Goal: Check status: Check status

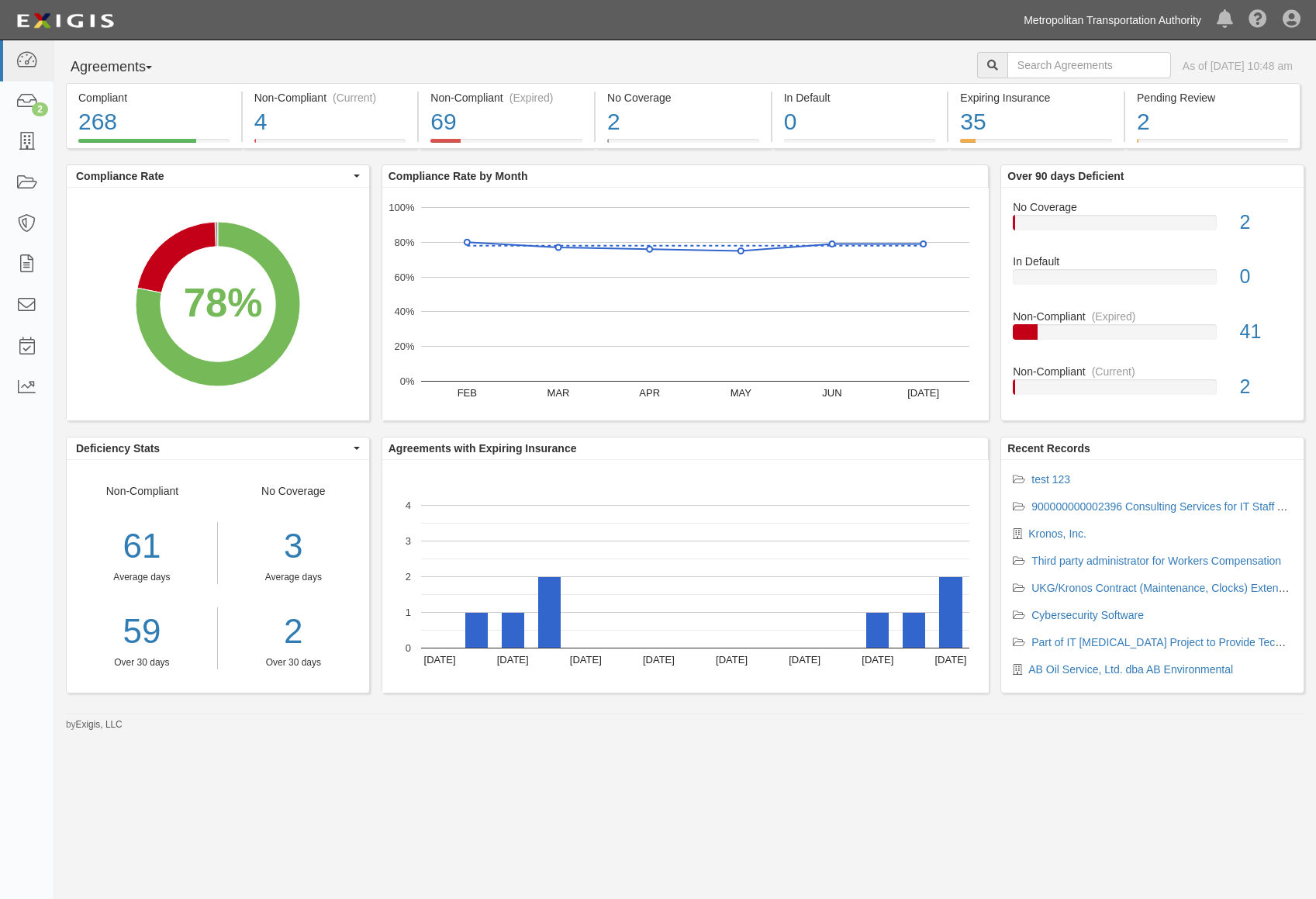
click at [1085, 13] on link "Metropolitan Transportation Authority" at bounding box center [1113, 20] width 193 height 31
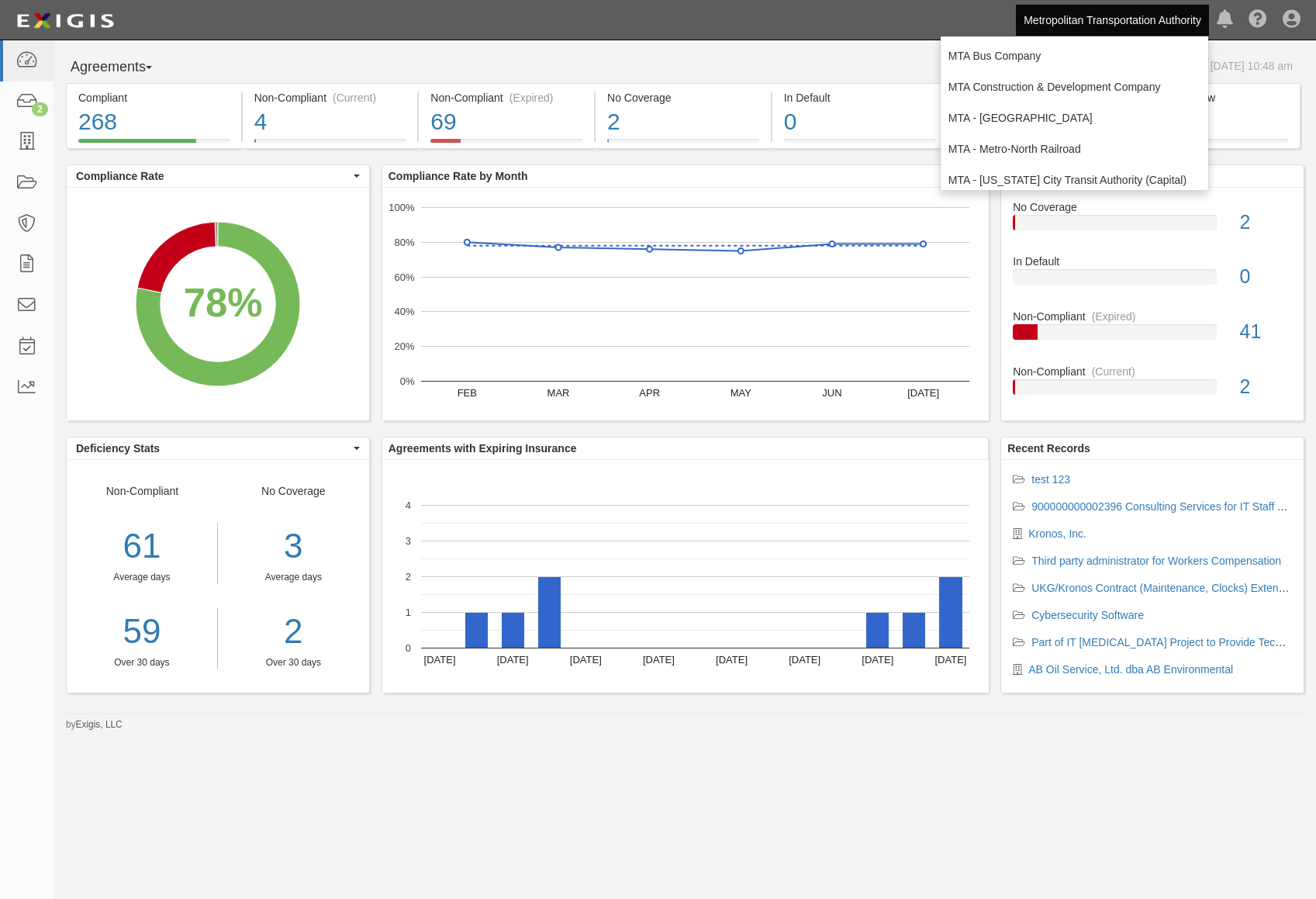
scroll to position [102, 0]
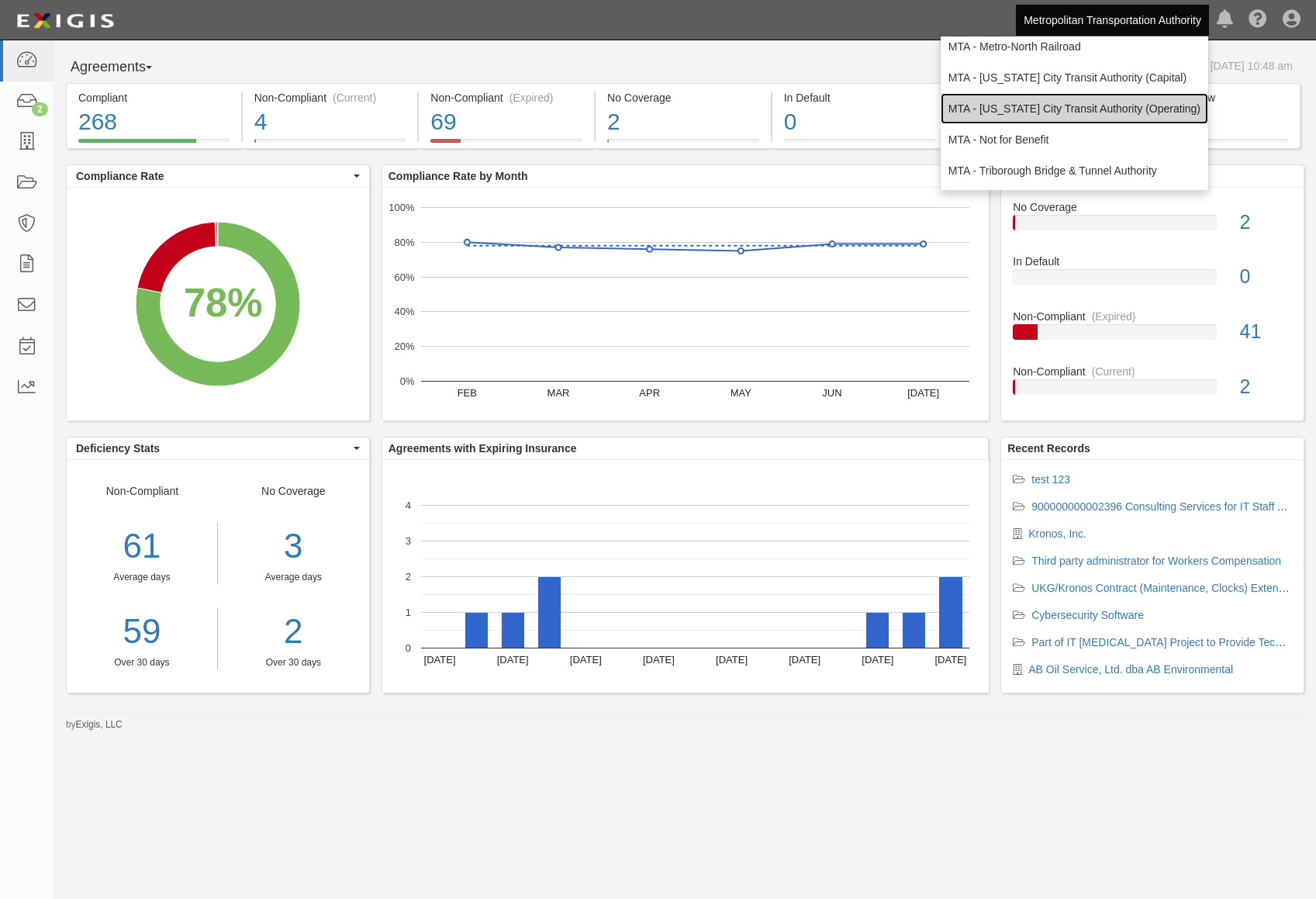
click at [1099, 110] on link "MTA - [US_STATE] City Transit Authority (Operating)" at bounding box center [1075, 108] width 268 height 31
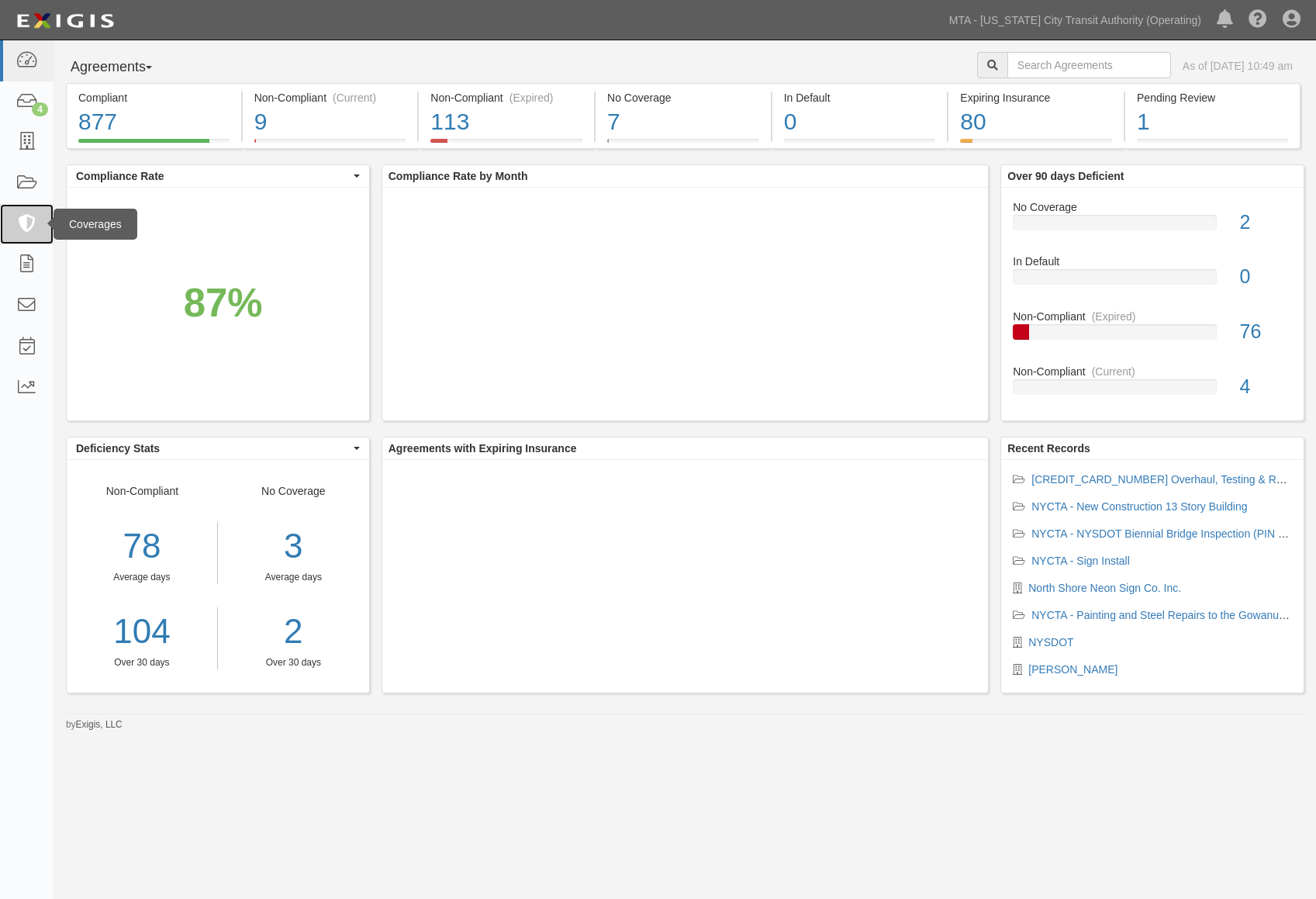
click at [33, 222] on icon at bounding box center [26, 224] width 21 height 18
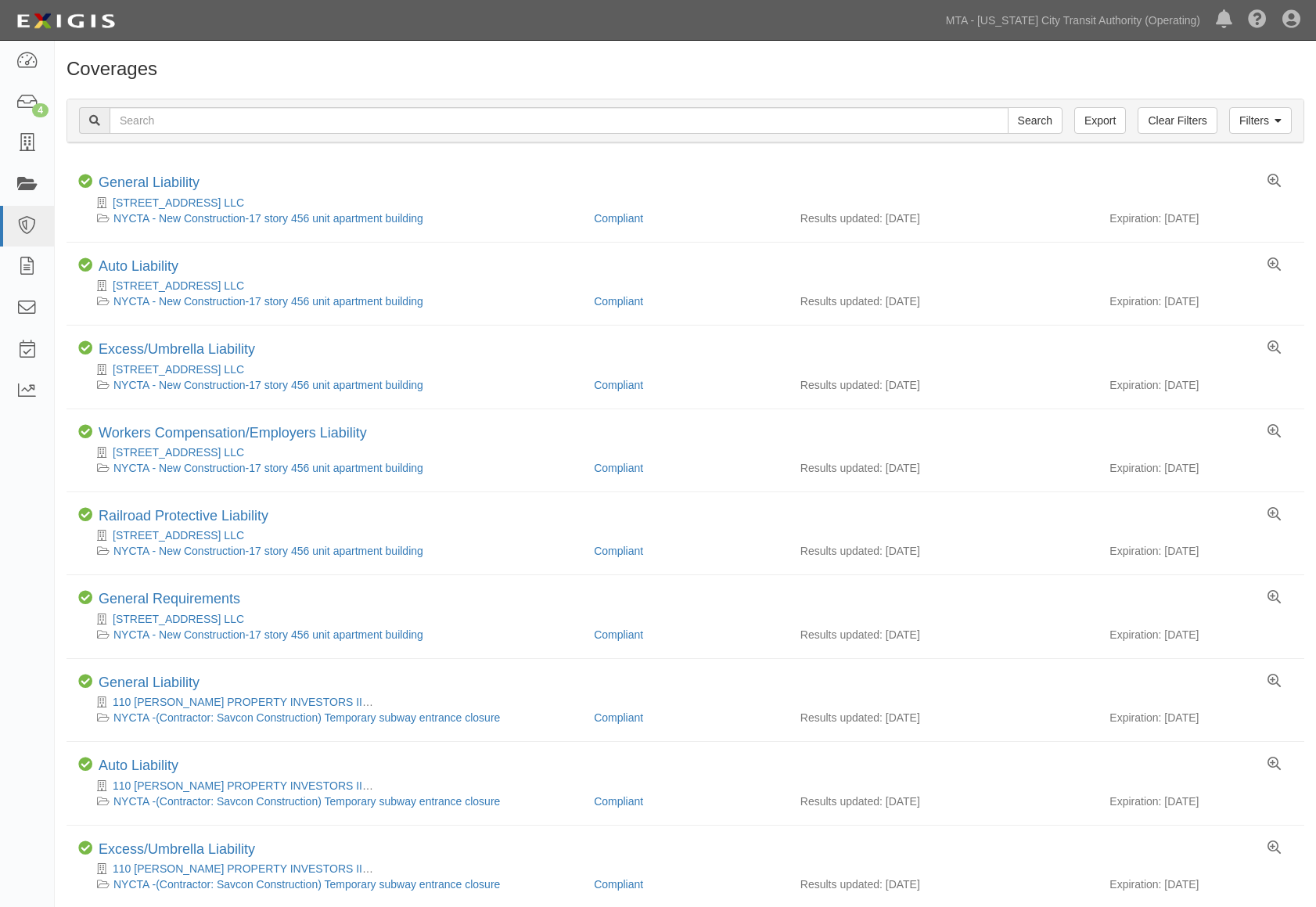
click at [38, 174] on link at bounding box center [27, 185] width 54 height 41
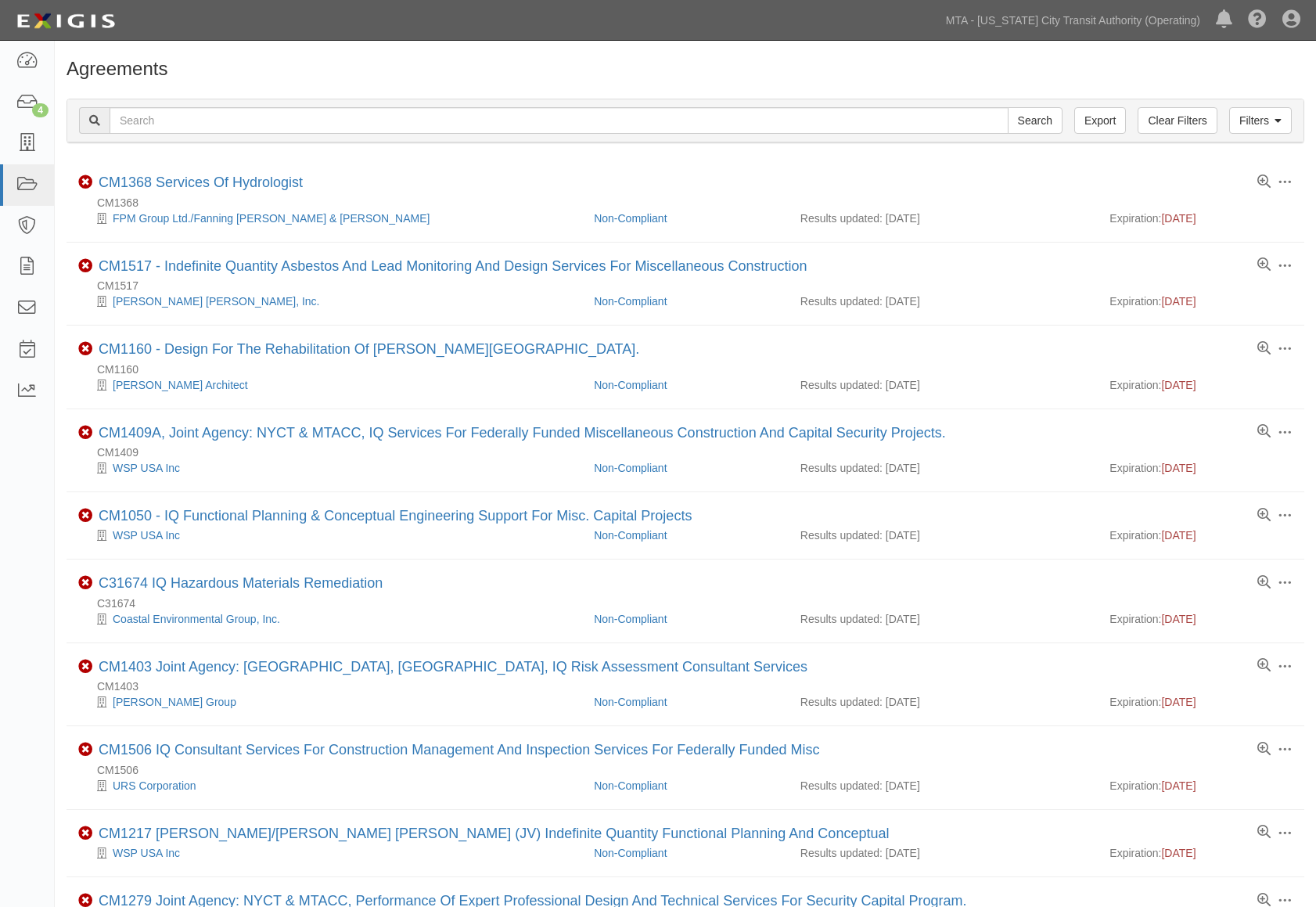
click at [159, 123] on input "text" at bounding box center [559, 120] width 899 height 26
type input "71899-INS1579"
click at [1007, 107] on input "Search" at bounding box center [1035, 120] width 54 height 26
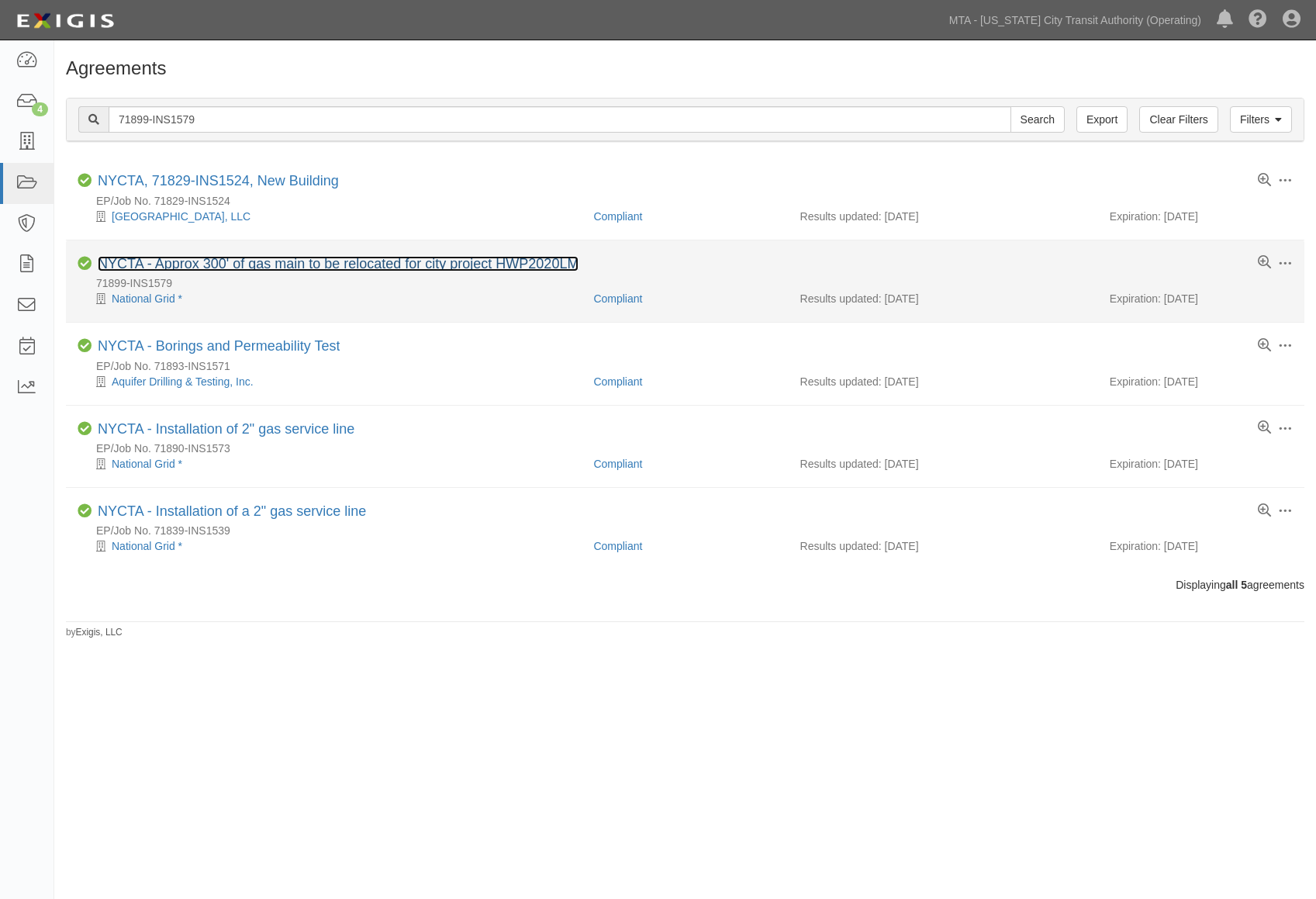
click at [192, 266] on link "NYCTA - Approx 300' of gas main to be relocated for city project HWP2020LM" at bounding box center [338, 263] width 481 height 16
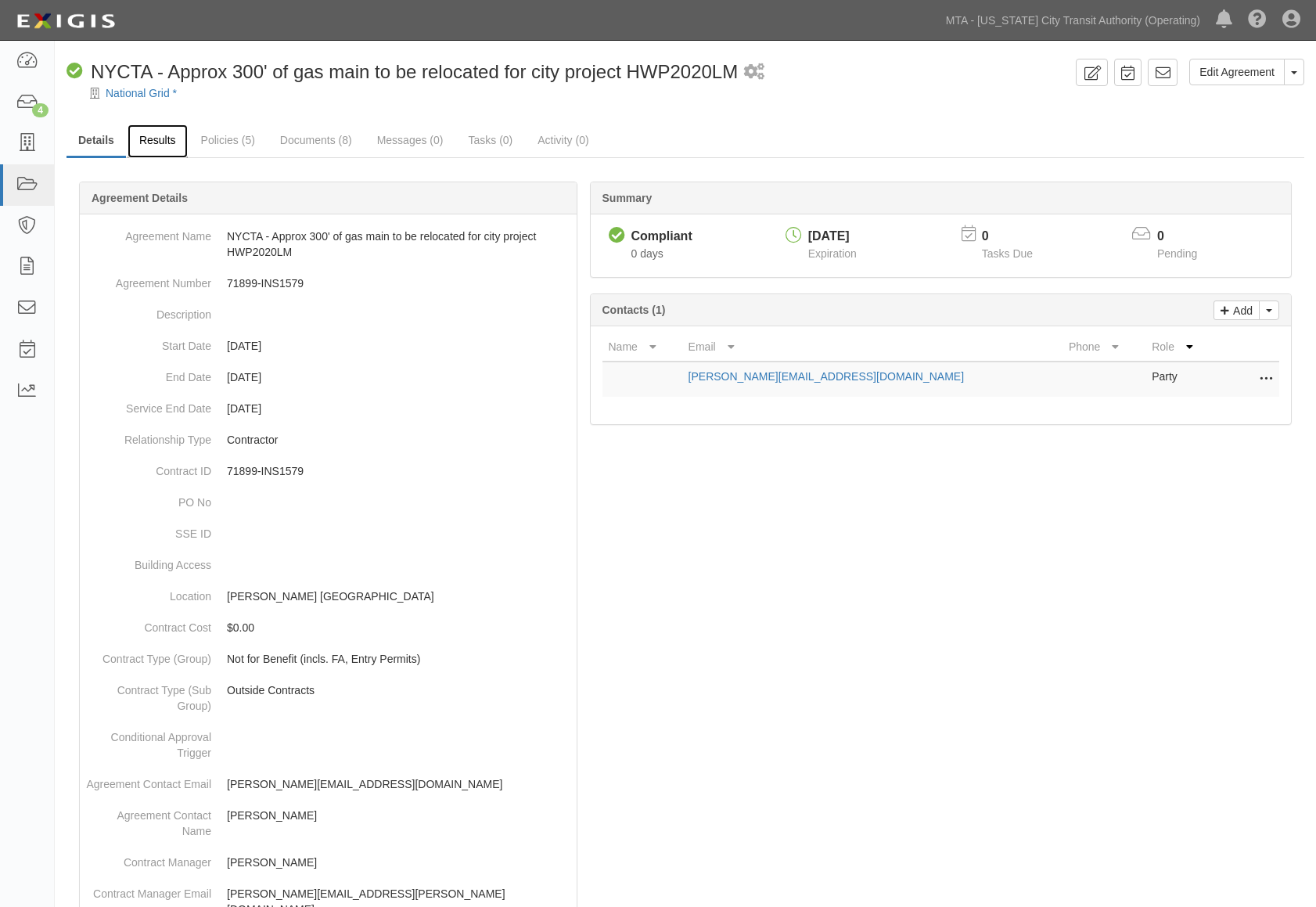
click at [161, 144] on link "Results" at bounding box center [158, 142] width 60 height 34
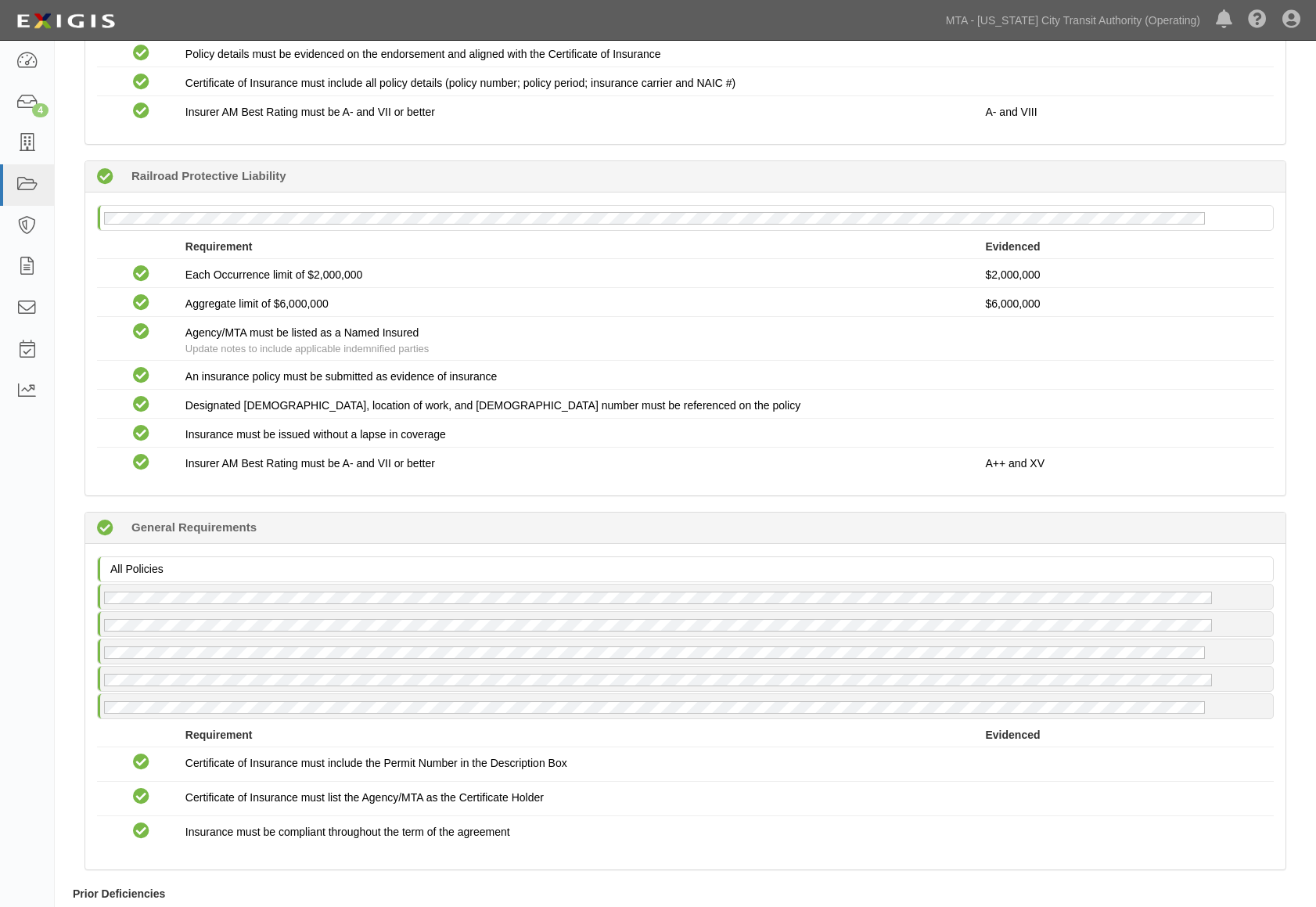
scroll to position [1977, 0]
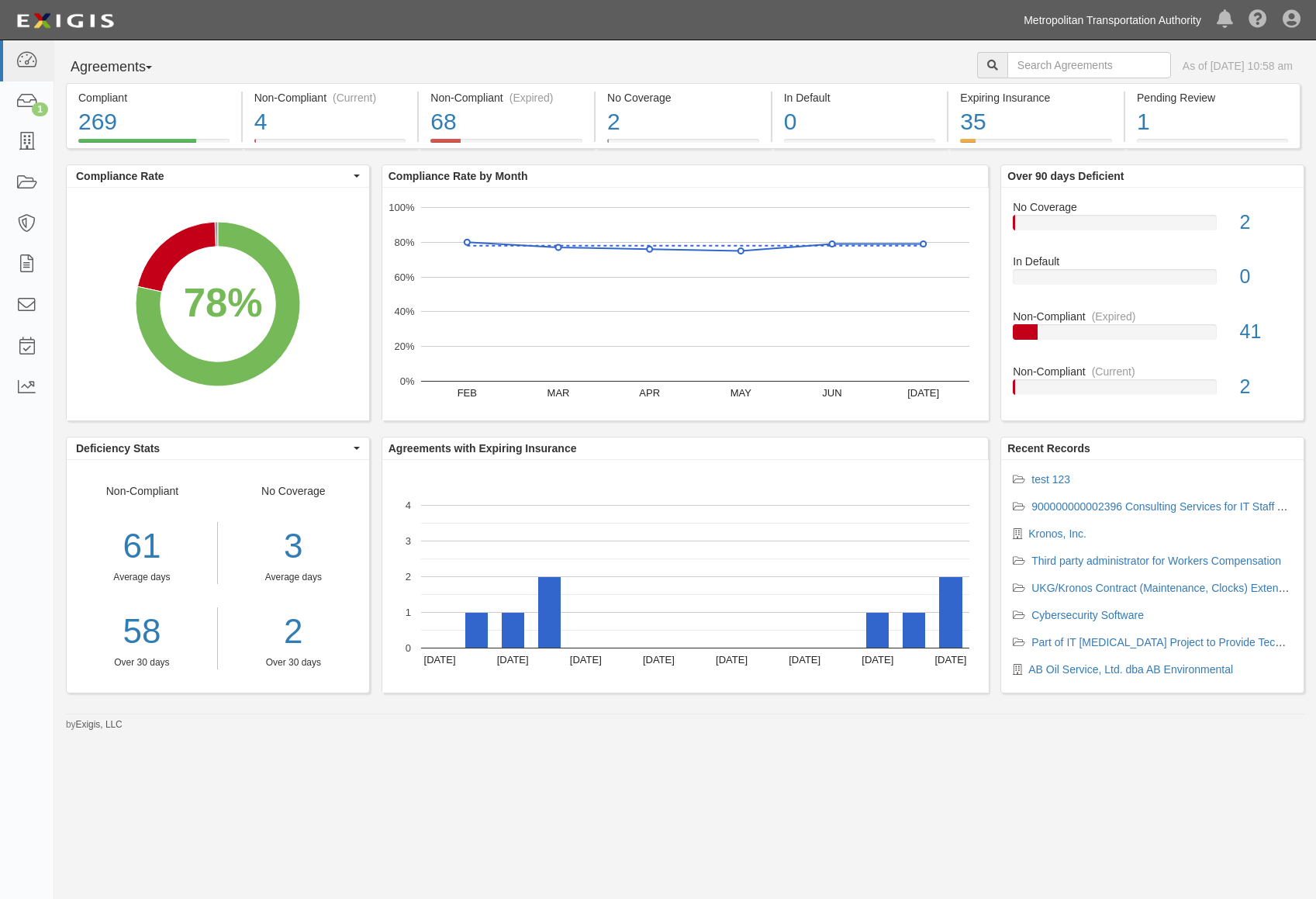
click at [1070, 20] on link "Metropolitan Transportation Authority" at bounding box center [1113, 20] width 193 height 31
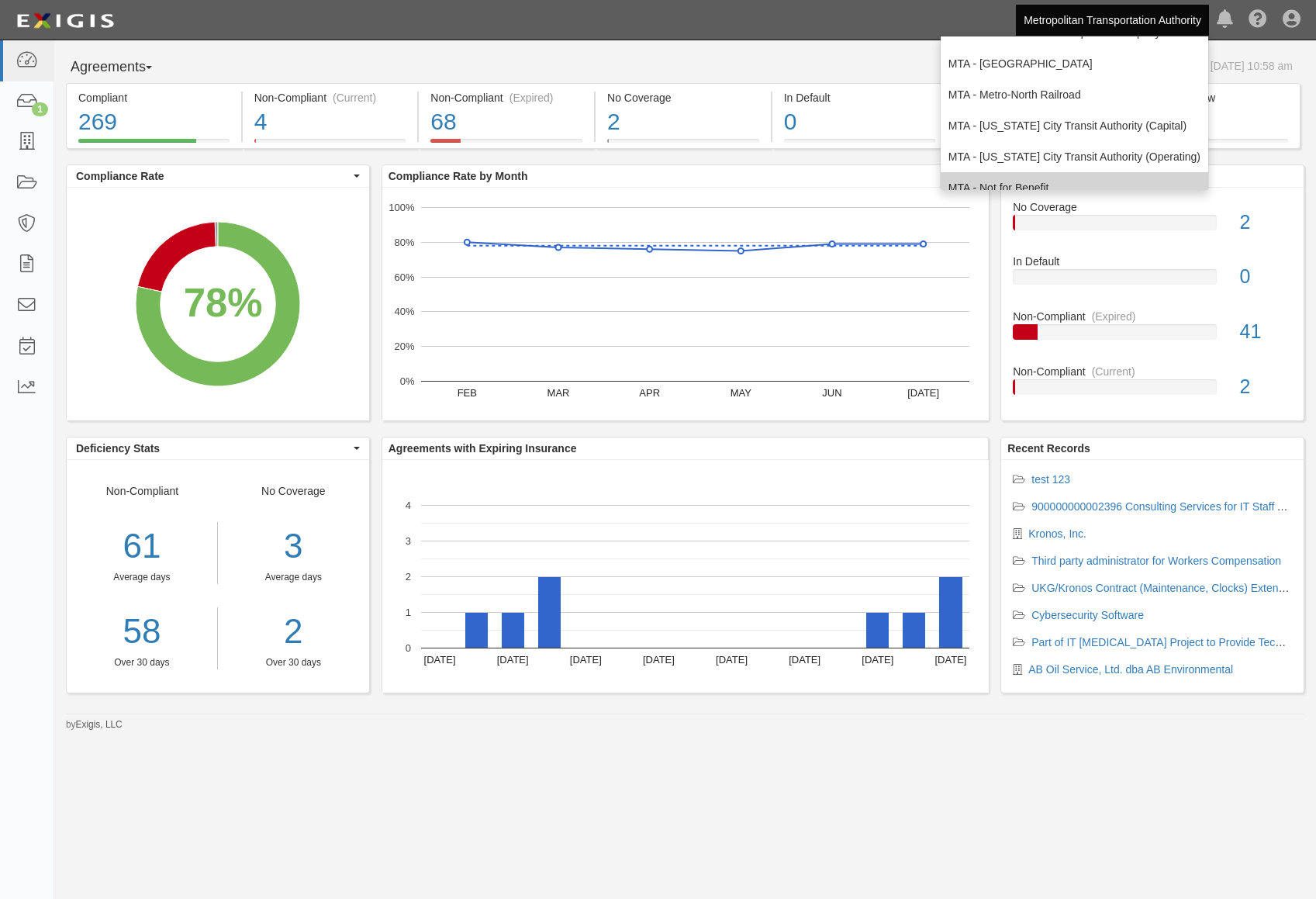
scroll to position [77, 0]
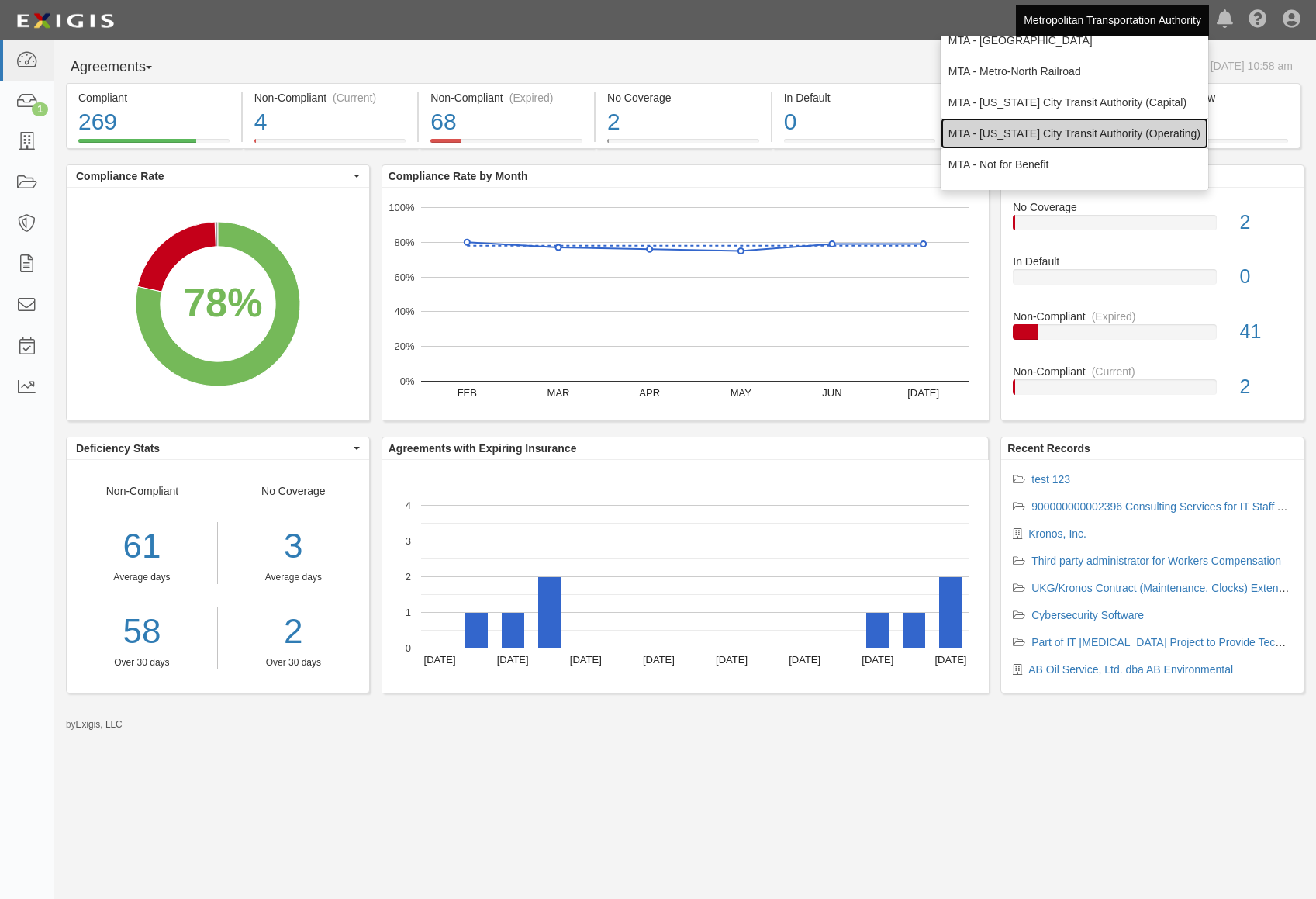
click at [1097, 141] on link "MTA - [US_STATE] City Transit Authority (Operating)" at bounding box center [1075, 133] width 268 height 31
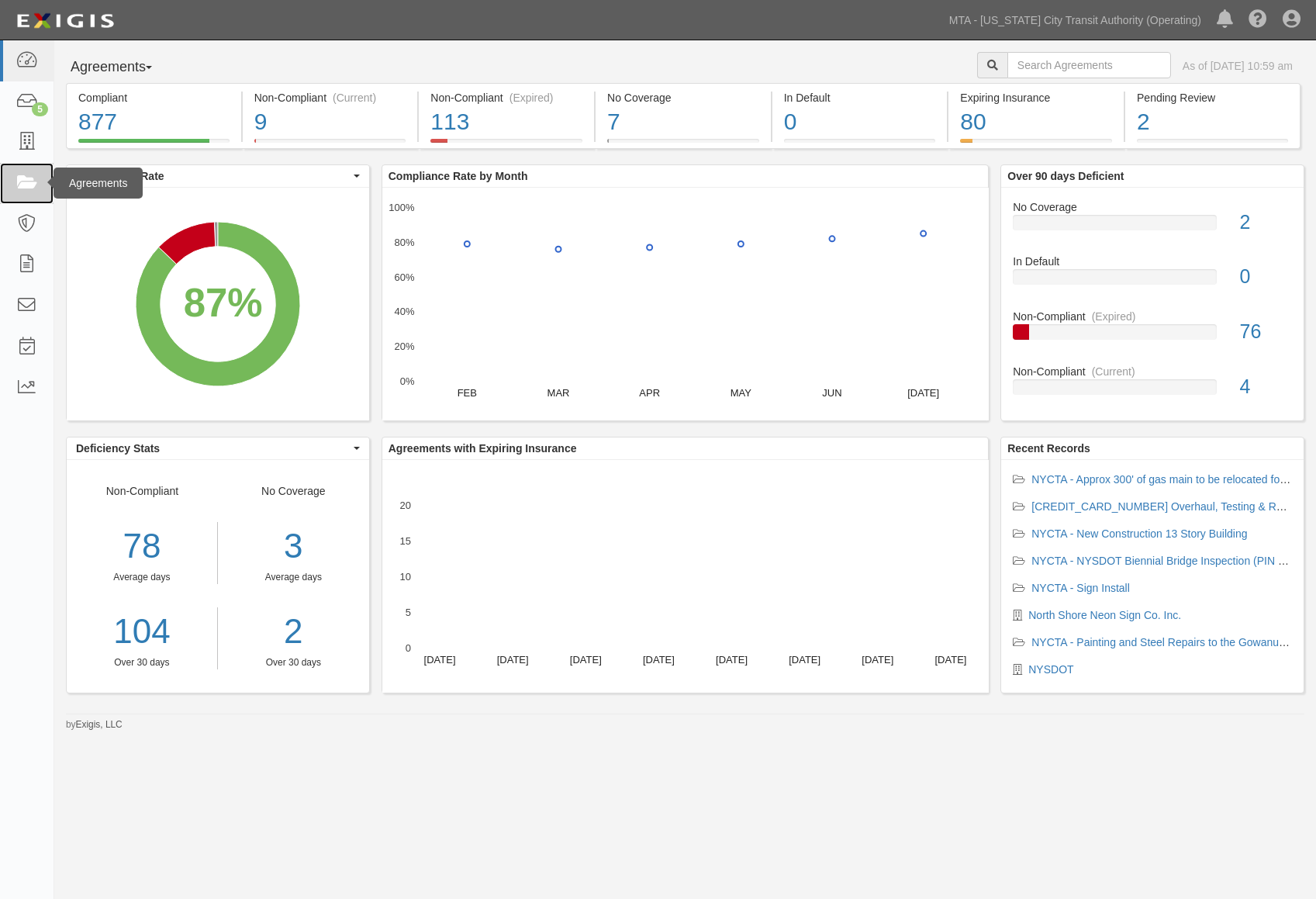
click at [21, 183] on icon at bounding box center [26, 183] width 21 height 18
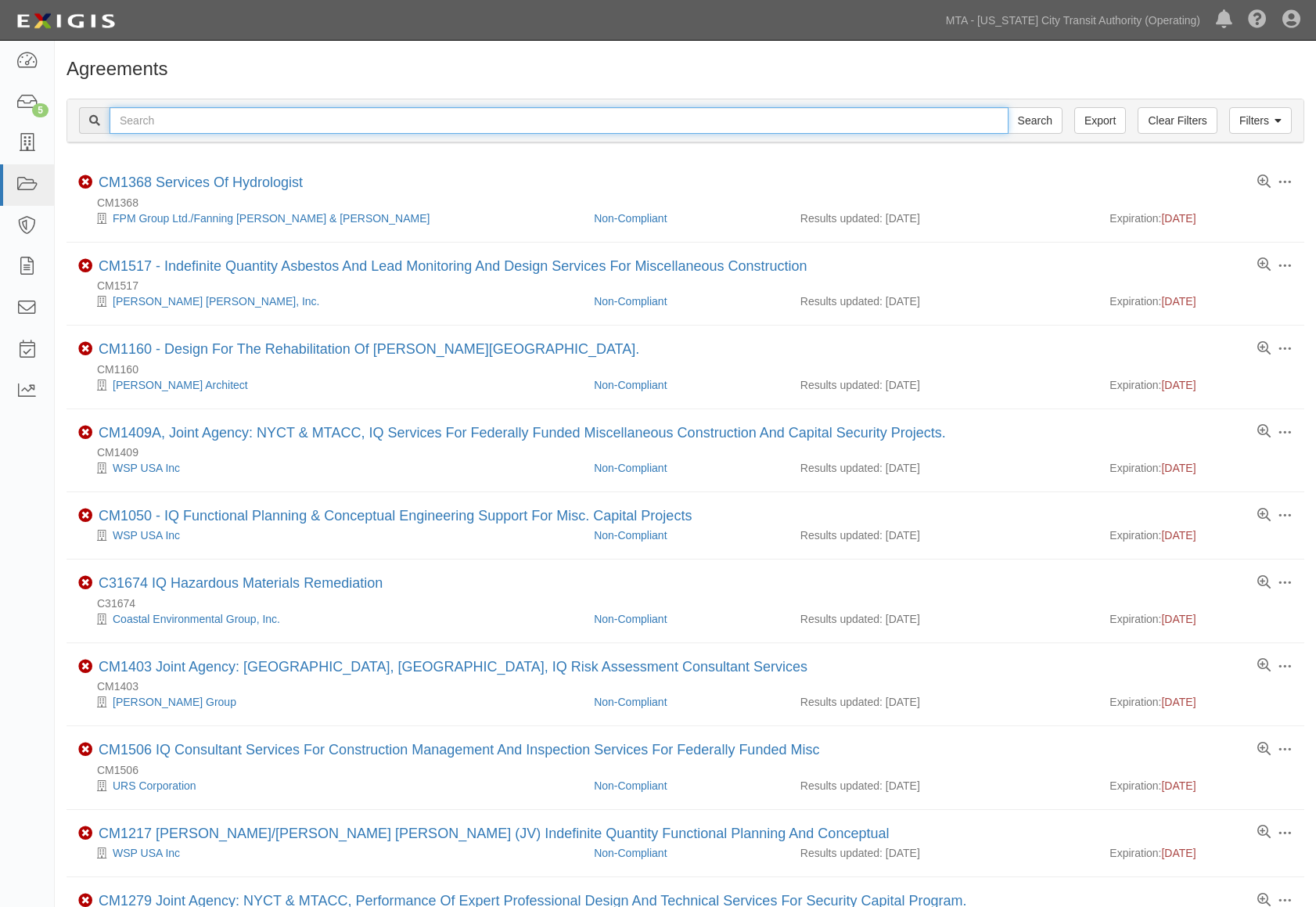
paste input "71732-INS1391"
type input "71732-INS1391"
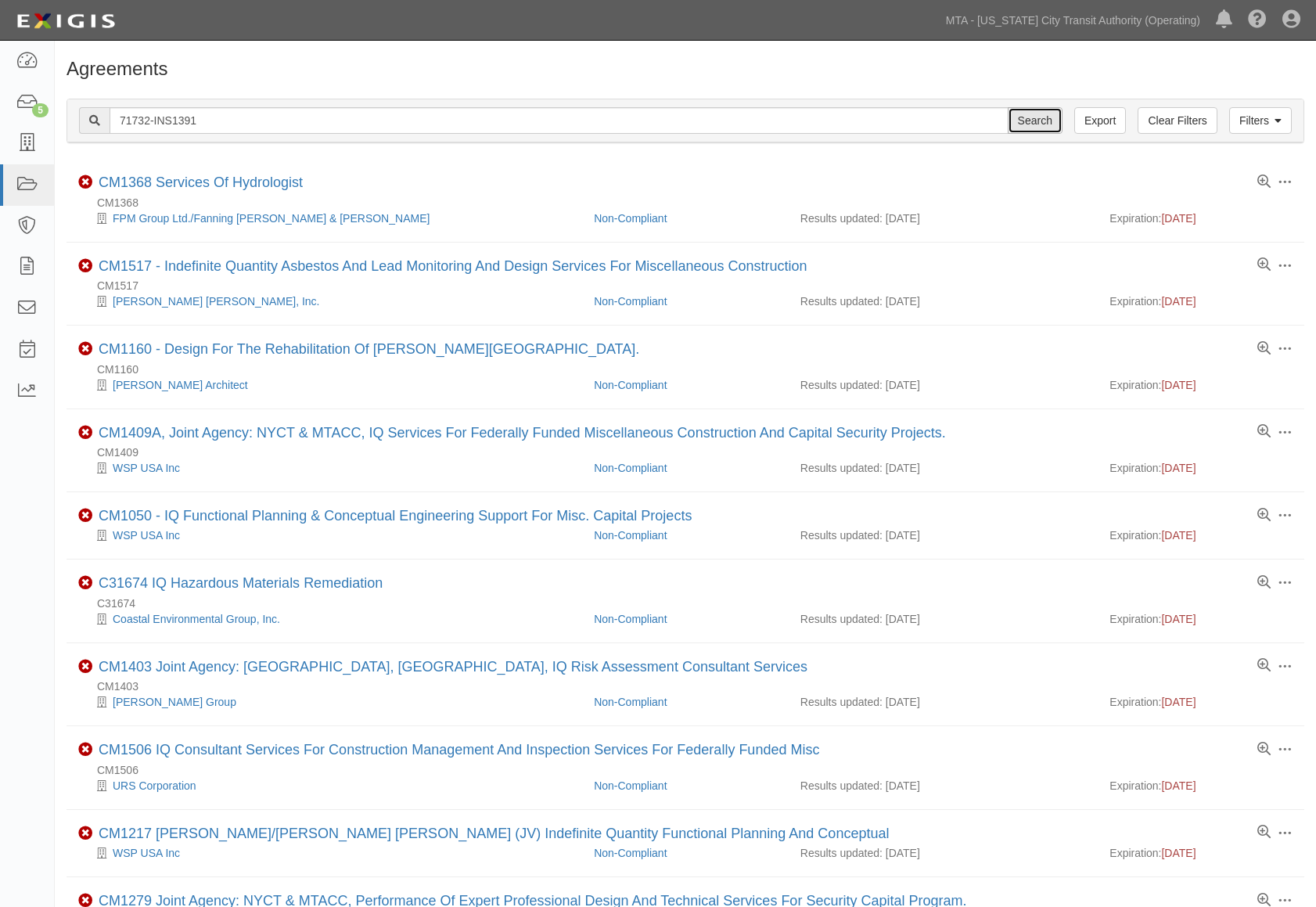
click at [1022, 117] on input "Search" at bounding box center [1035, 120] width 54 height 26
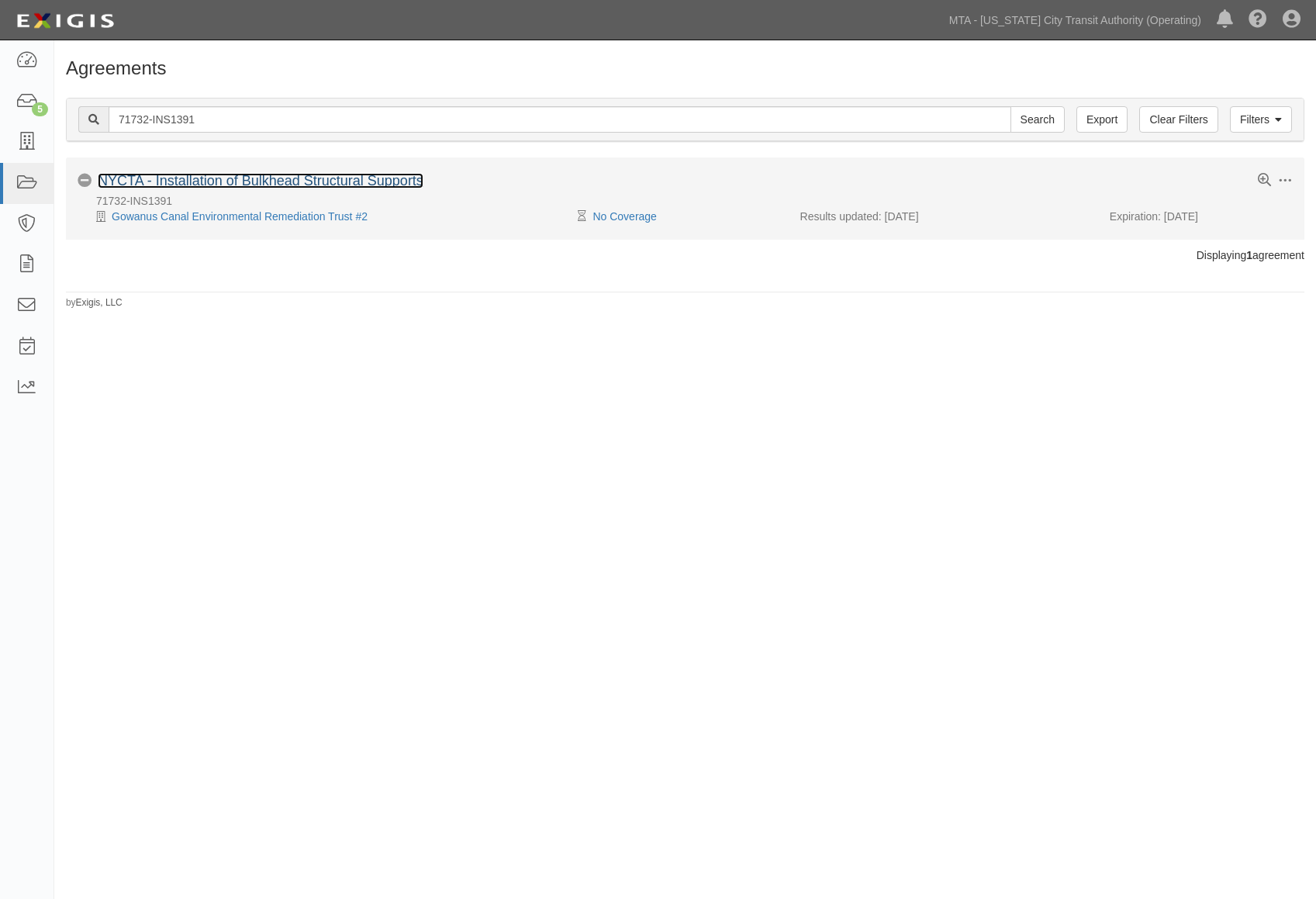
click at [320, 184] on link "NYCTA - Installation of Bulkhead Structural Supports" at bounding box center [260, 180] width 326 height 16
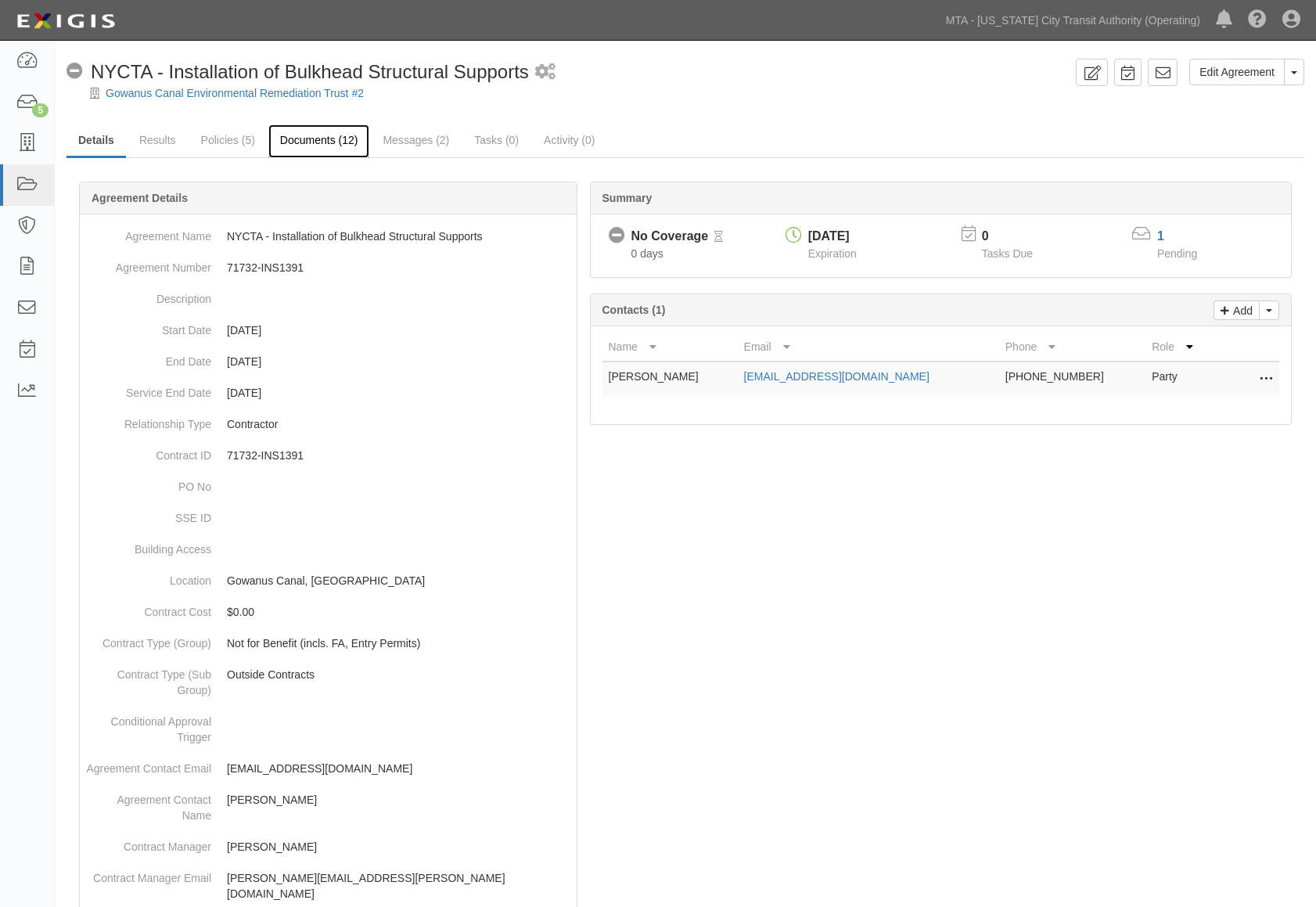
click at [306, 144] on link "Documents (12)" at bounding box center [319, 142] width 101 height 34
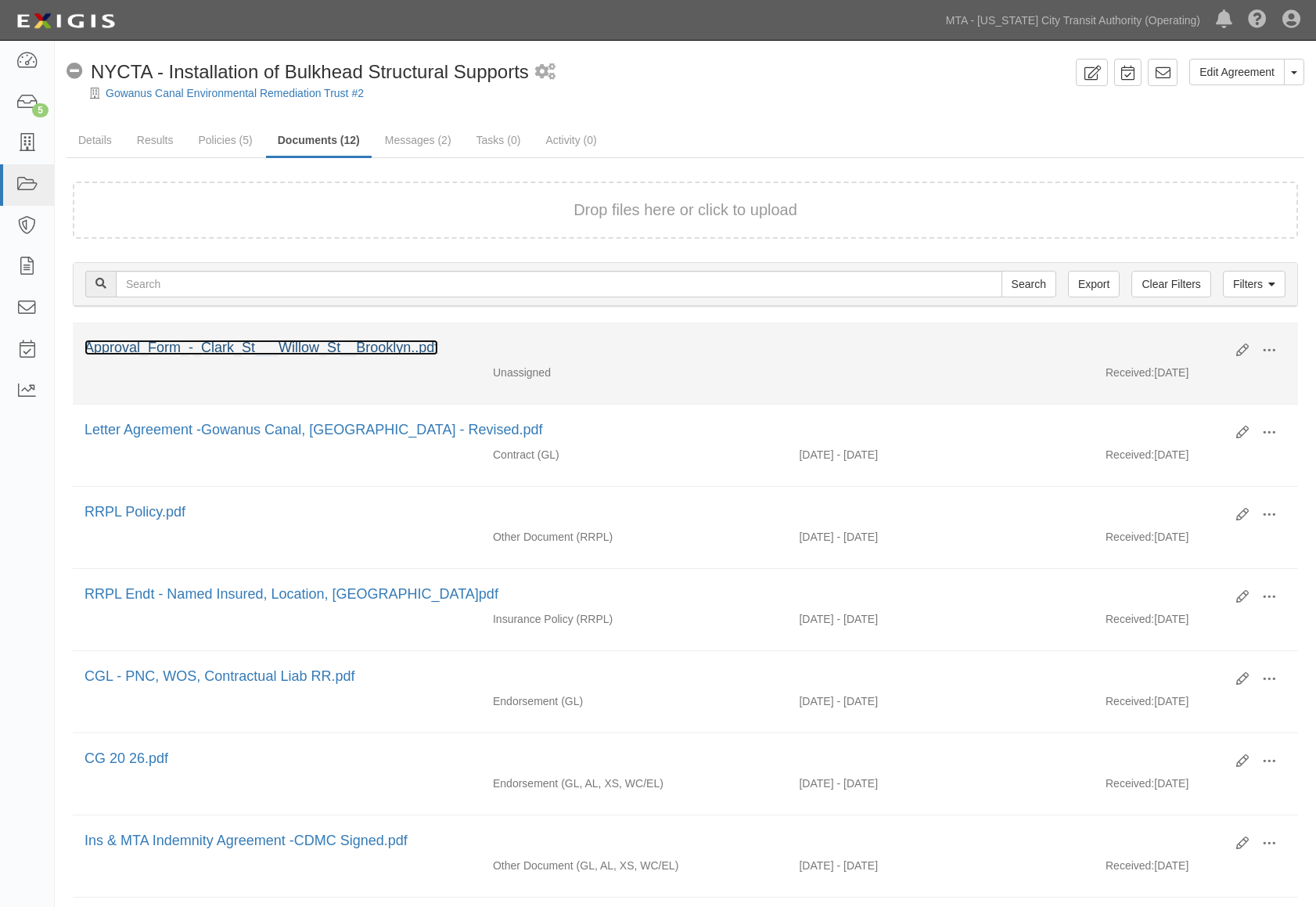
click at [293, 346] on link "Approval_Form_-_Clark_St___Willow_St__Brooklyn..pdf" at bounding box center [261, 347] width 354 height 16
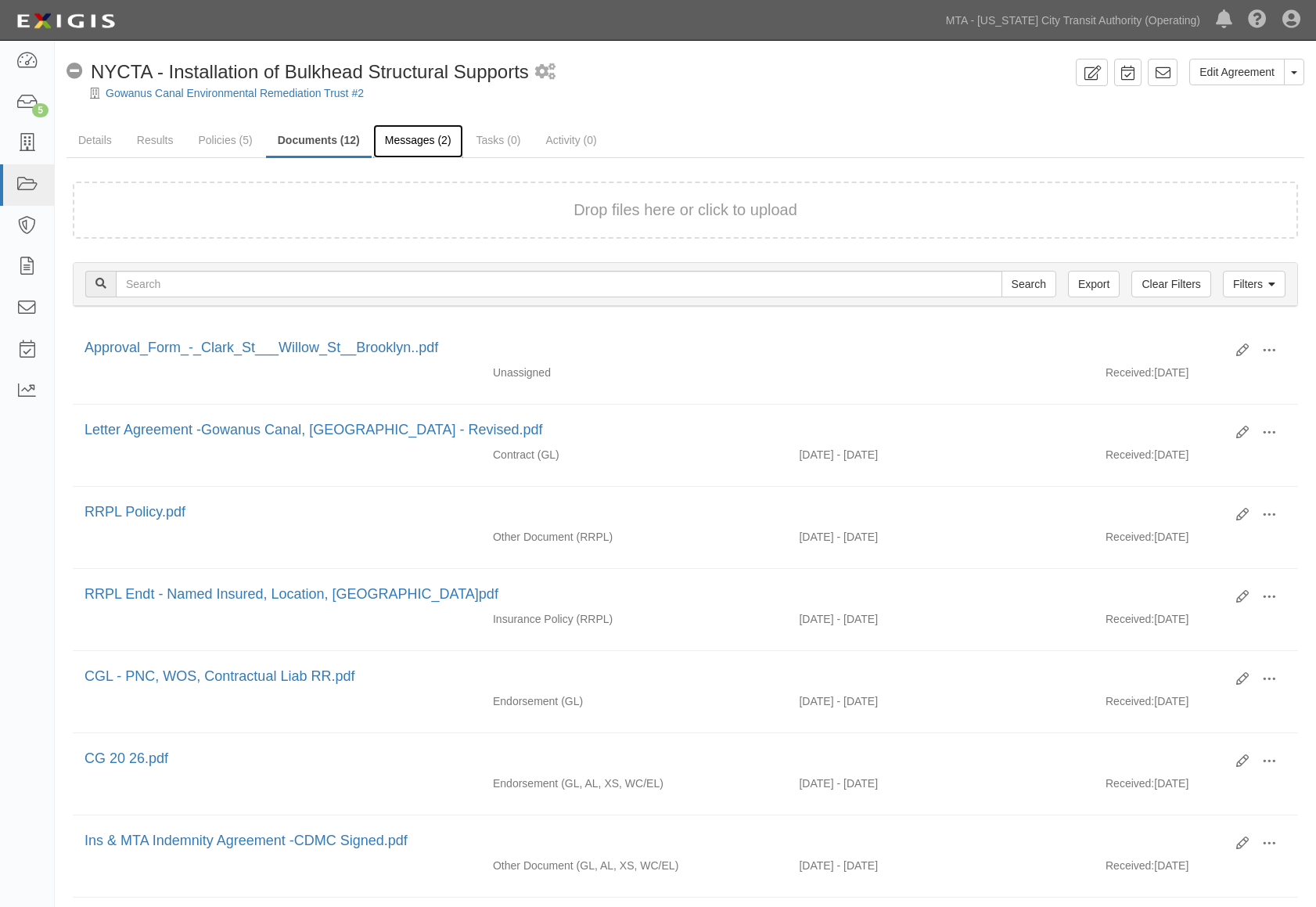
click at [419, 144] on link "Messages (2)" at bounding box center [418, 142] width 90 height 34
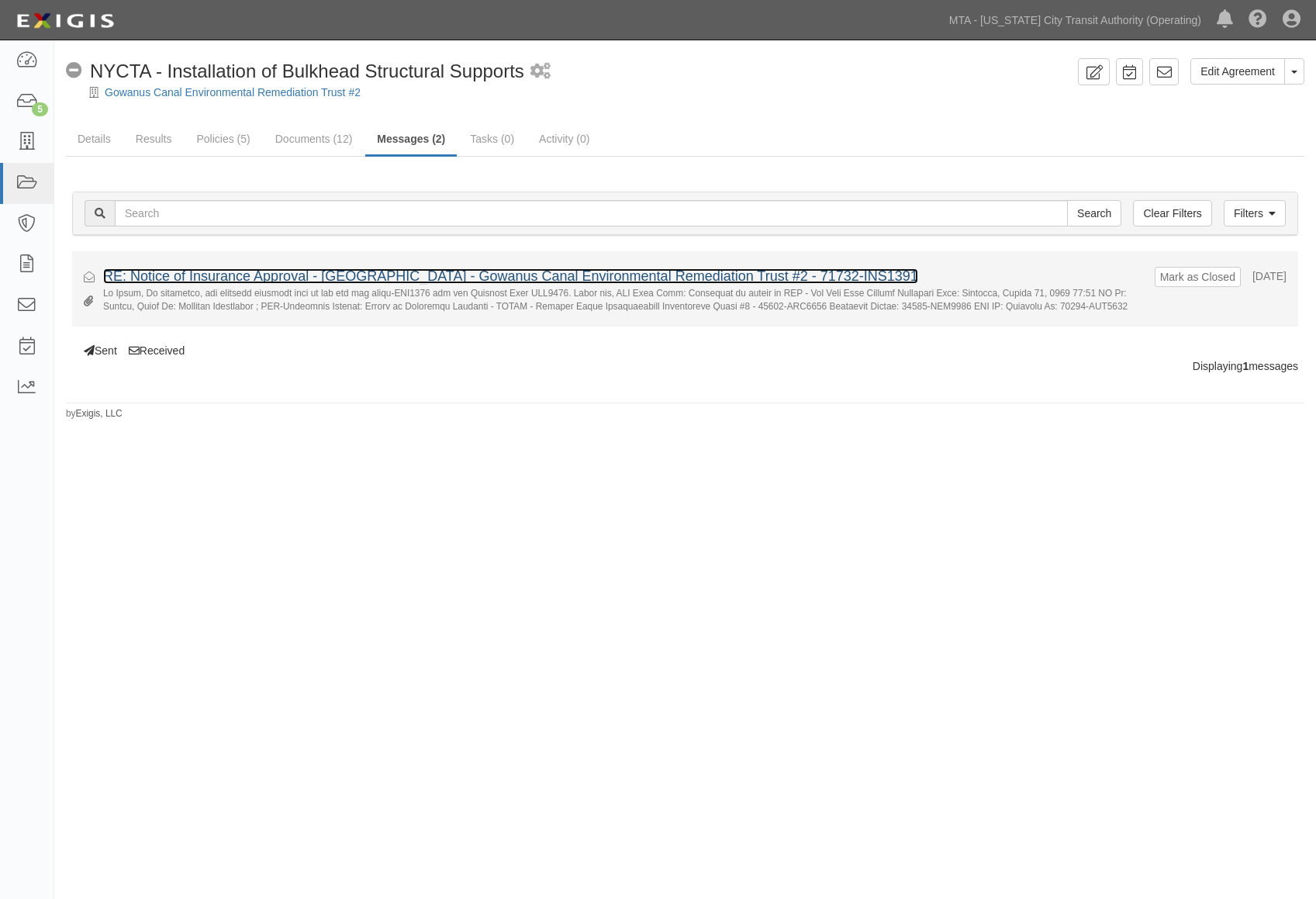
click at [362, 273] on link "RE: Notice of Insurance Approval - [GEOGRAPHIC_DATA] - Gowanus Canal Environmen…" at bounding box center [511, 276] width 816 height 16
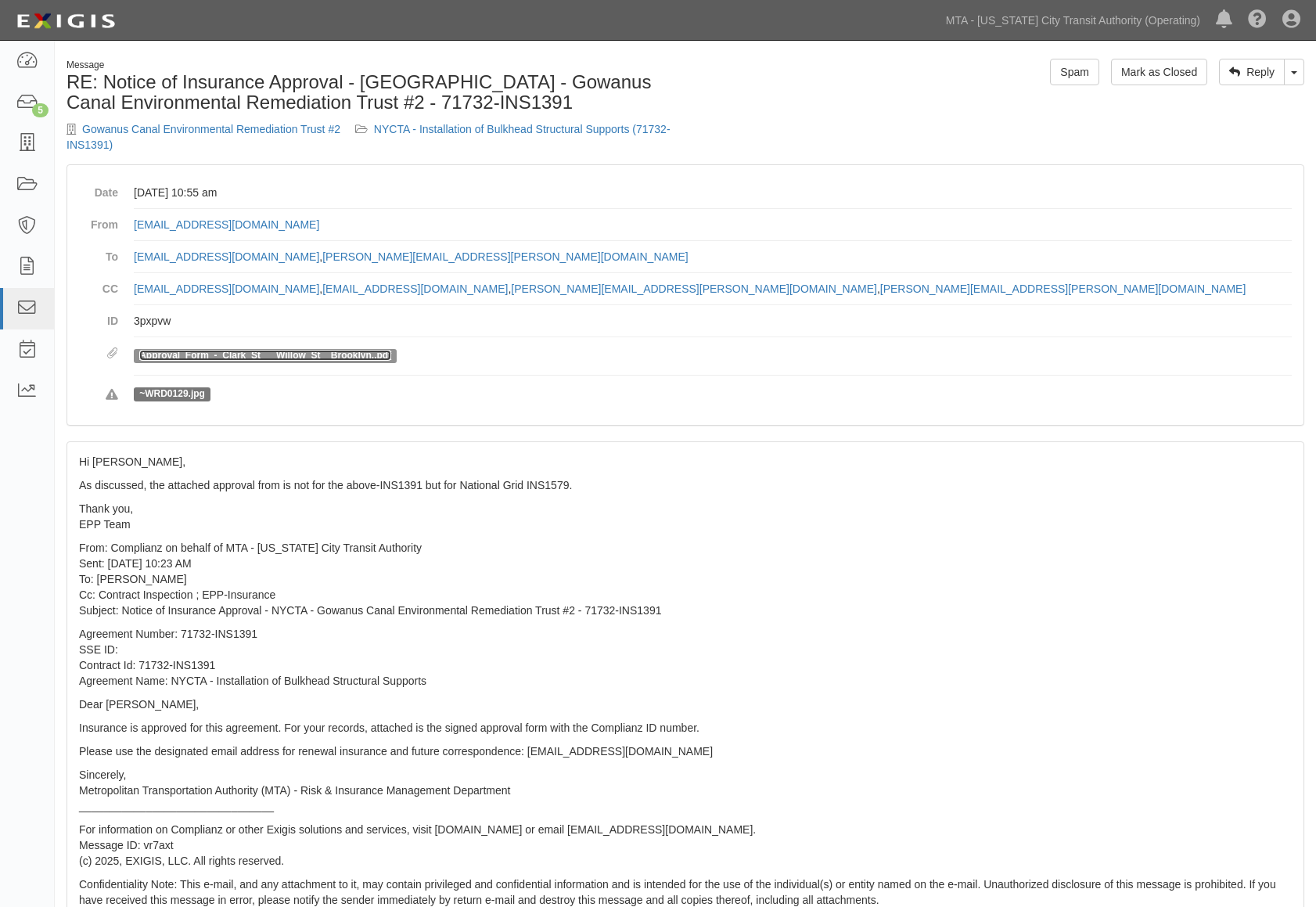
click at [320, 353] on link "Approval_Form_-_Clark_St___Willow_St__Brooklyn..pdf" at bounding box center [265, 355] width 252 height 11
